Goal: Information Seeking & Learning: Learn about a topic

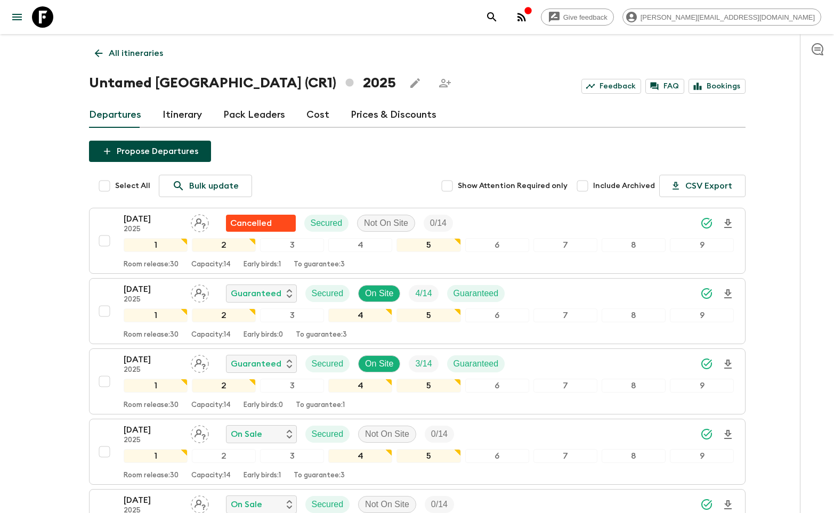
scroll to position [406, 0]
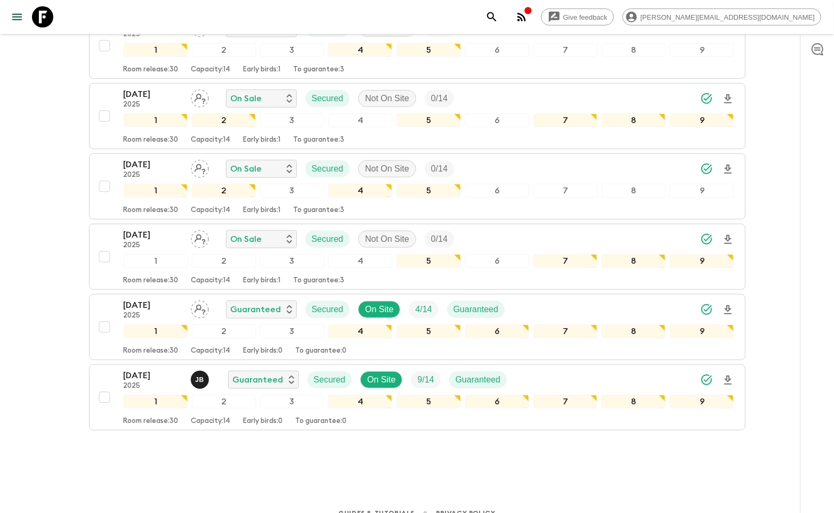
click at [50, 25] on icon at bounding box center [42, 16] width 21 height 21
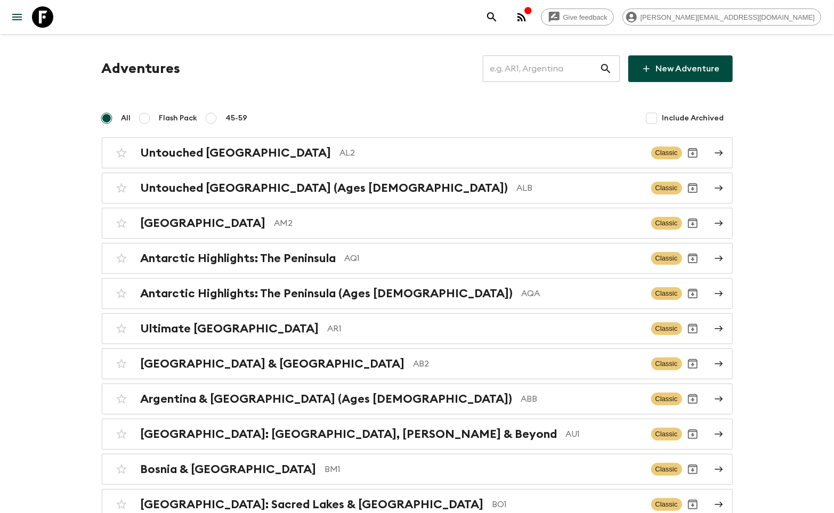
click at [523, 81] on input "text" at bounding box center [541, 69] width 117 height 30
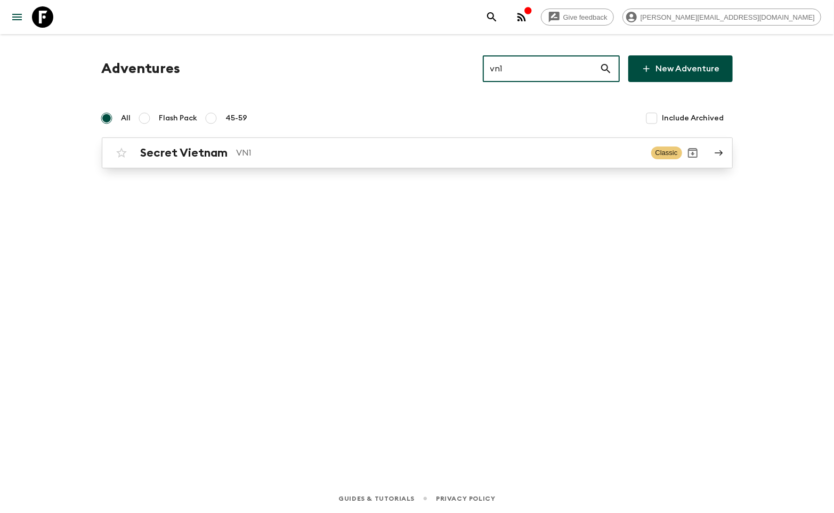
type input "vn1"
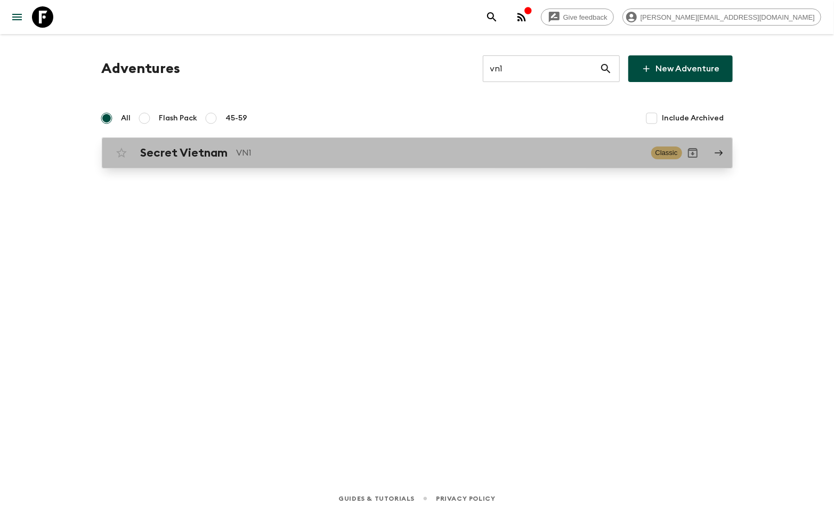
click at [409, 151] on p "VN1" at bounding box center [440, 153] width 406 height 13
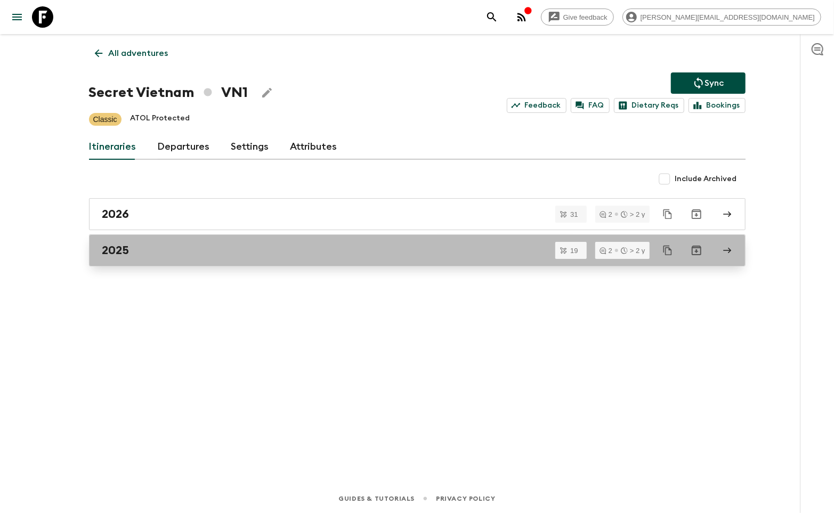
click at [272, 247] on div "2025" at bounding box center [407, 251] width 610 height 14
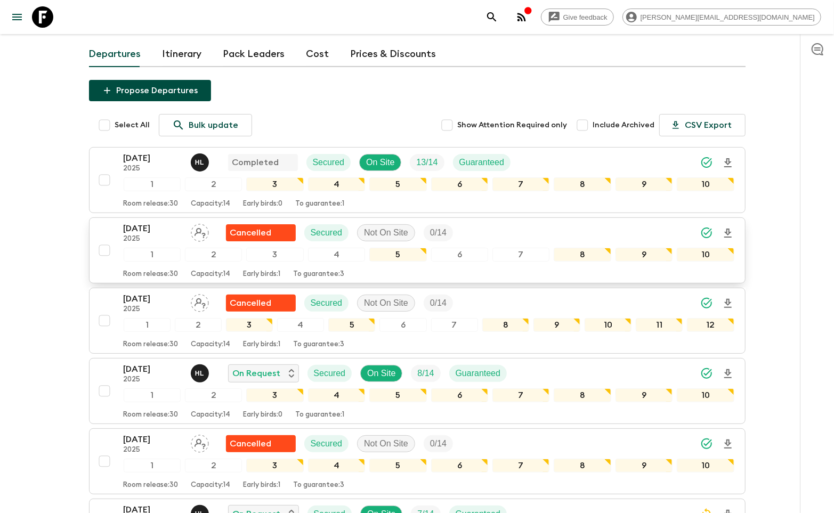
scroll to position [109, 0]
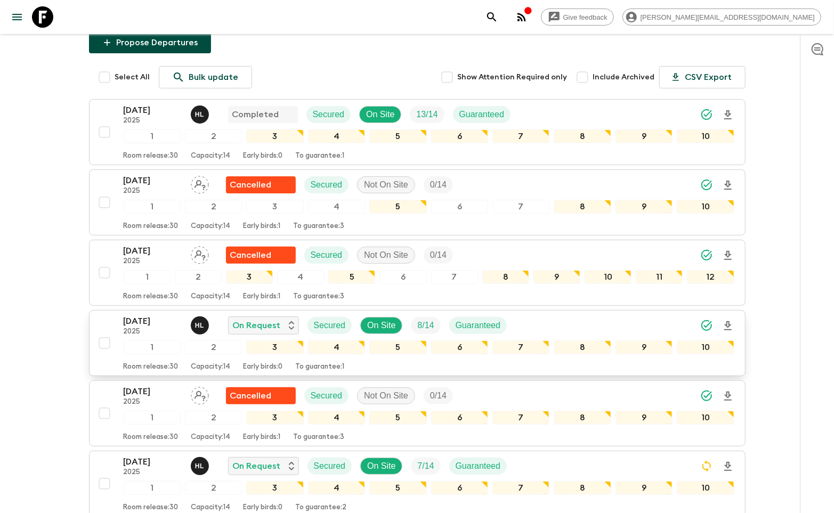
click at [175, 332] on p "2025" at bounding box center [153, 332] width 59 height 9
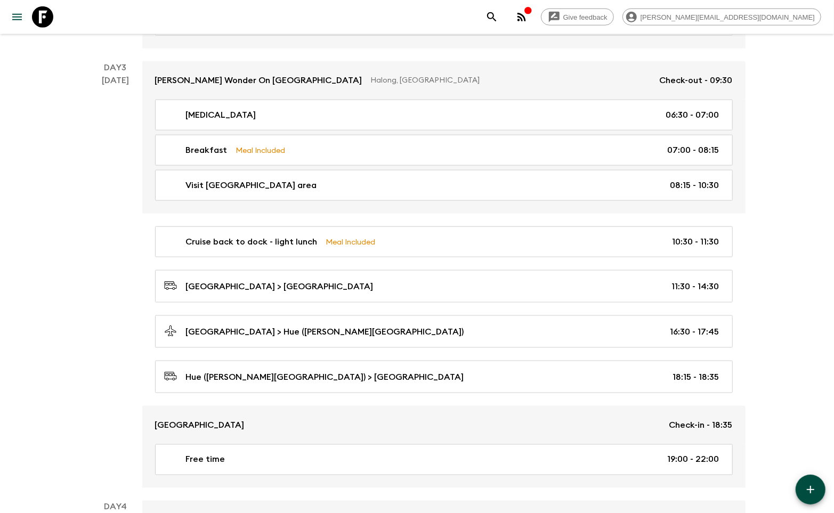
scroll to position [811, 0]
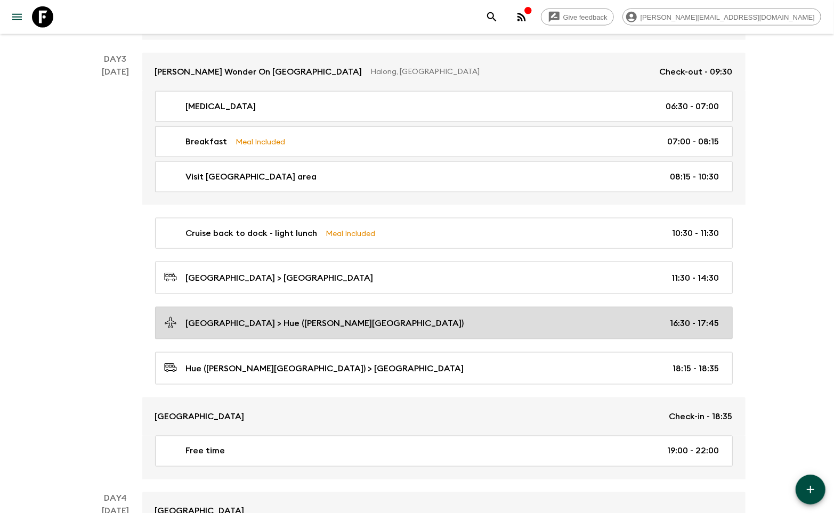
click at [207, 307] on link "[GEOGRAPHIC_DATA] > Hue ([PERSON_NAME][GEOGRAPHIC_DATA]) 16:30 - 17:45" at bounding box center [444, 323] width 578 height 33
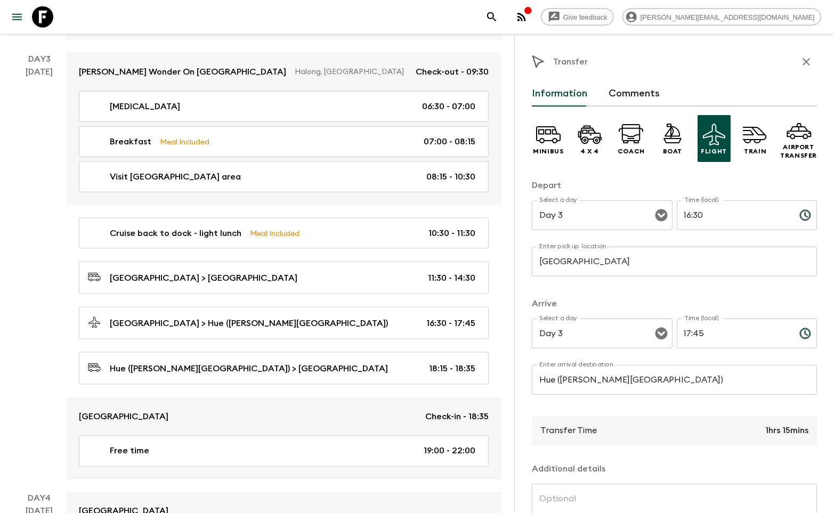
click at [803, 63] on icon "button" at bounding box center [806, 61] width 13 height 13
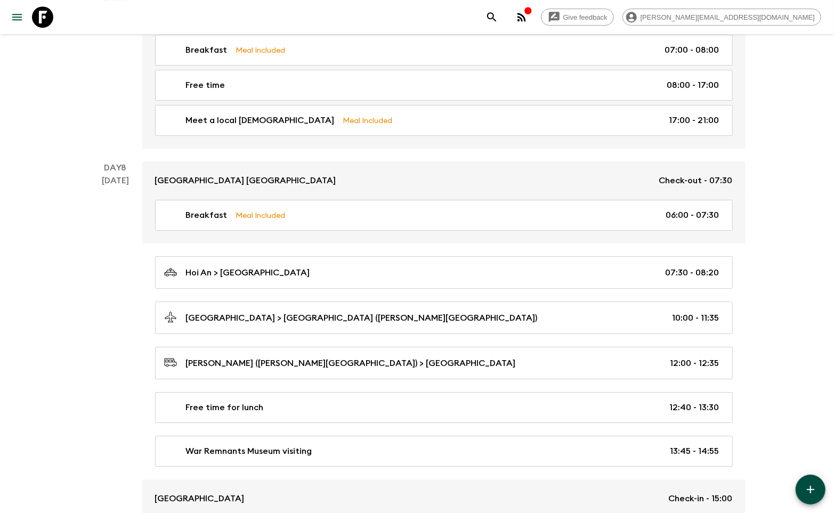
scroll to position [2163, 0]
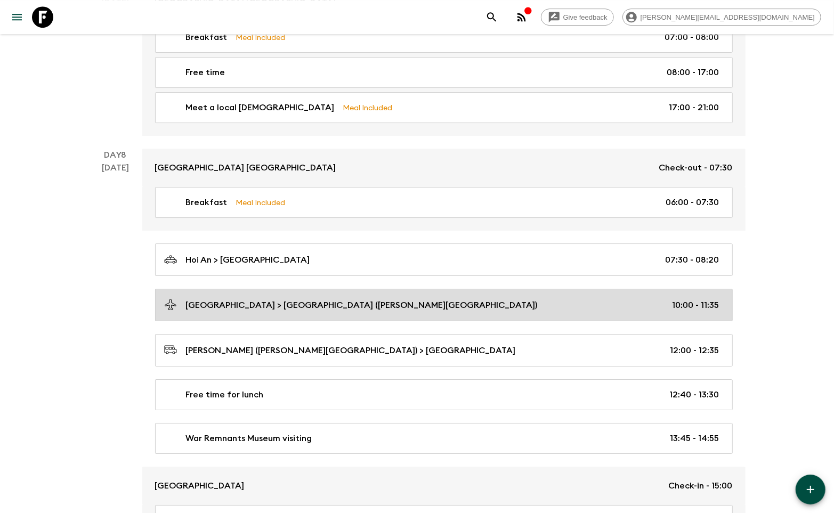
click at [234, 299] on p "[GEOGRAPHIC_DATA] > [GEOGRAPHIC_DATA] ([PERSON_NAME][GEOGRAPHIC_DATA])" at bounding box center [362, 305] width 352 height 13
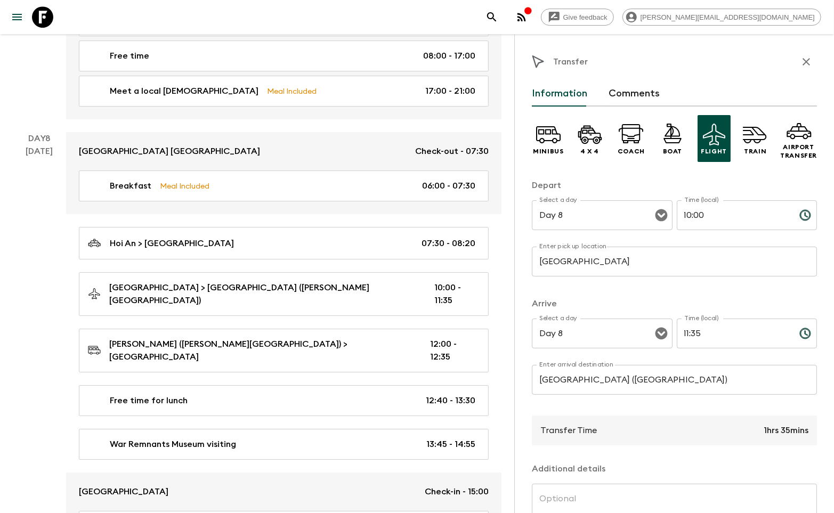
click at [806, 69] on button "button" at bounding box center [806, 61] width 21 height 21
